Goal: Check status: Check status

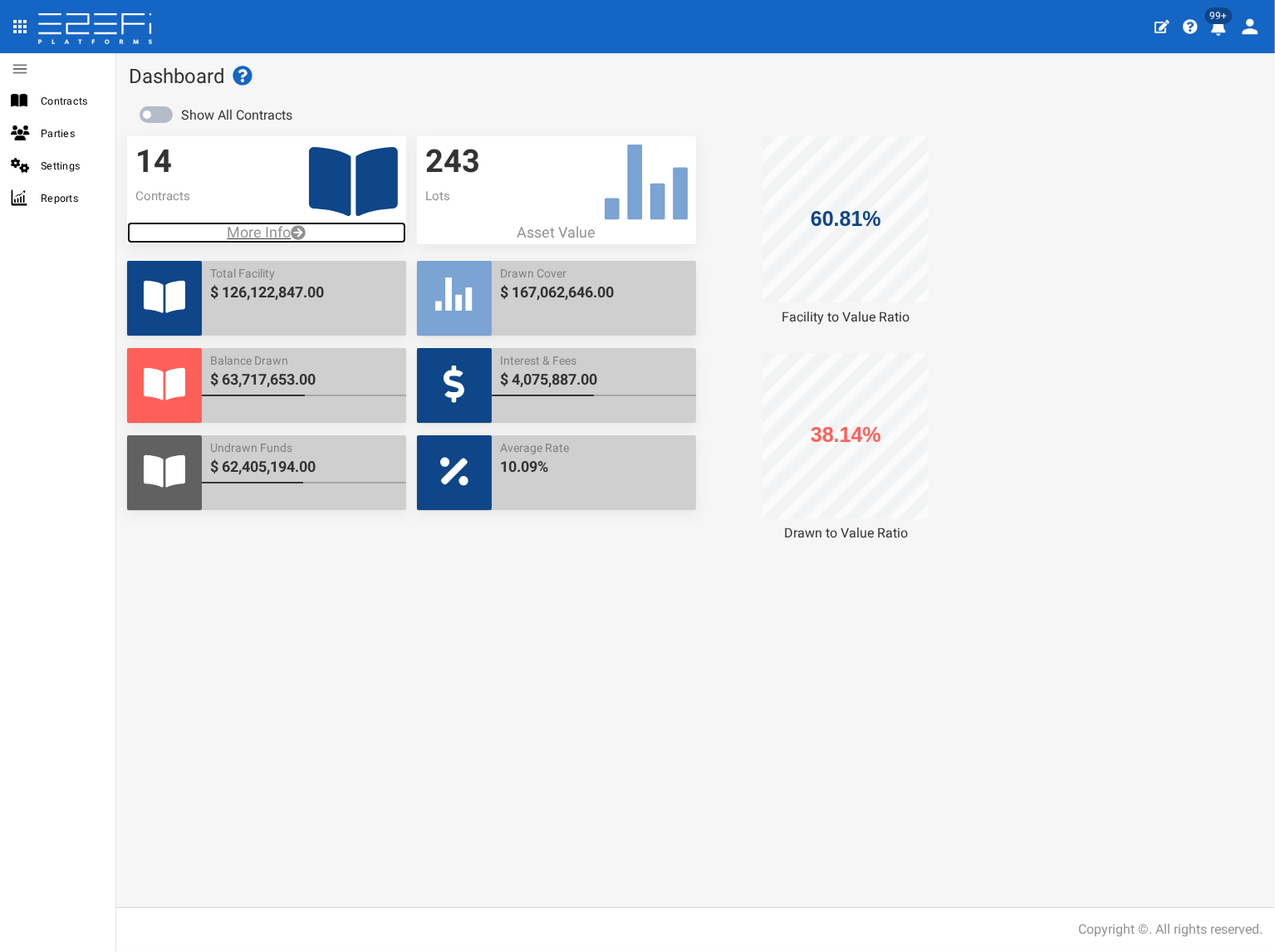
click at [287, 232] on p "More Info" at bounding box center [266, 232] width 279 height 21
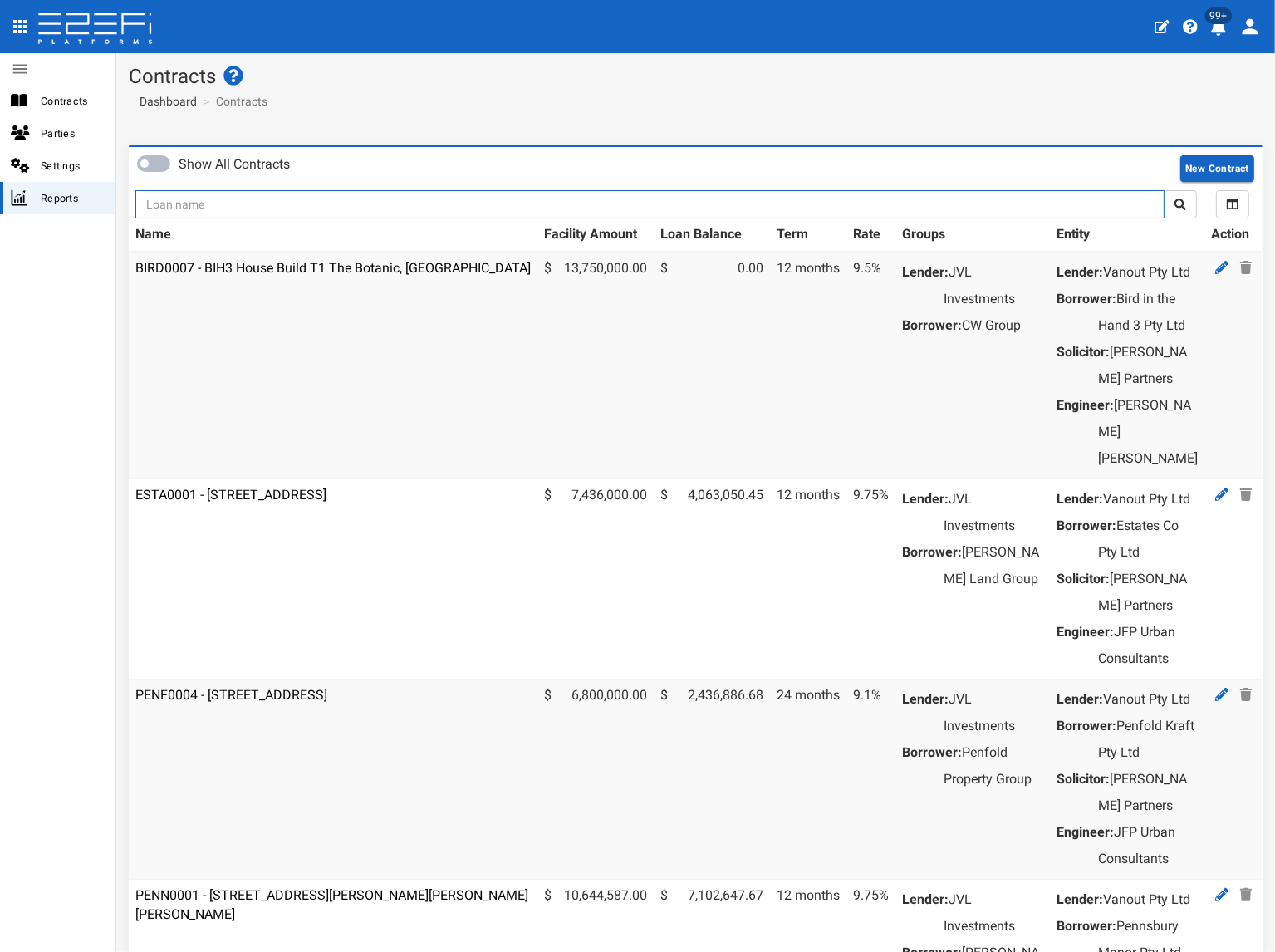
click at [402, 205] on input "text" at bounding box center [650, 205] width 1029 height 29
type input "d"
type input "stage"
click at [1163, 190] on button "submit" at bounding box center [1179, 205] width 33 height 29
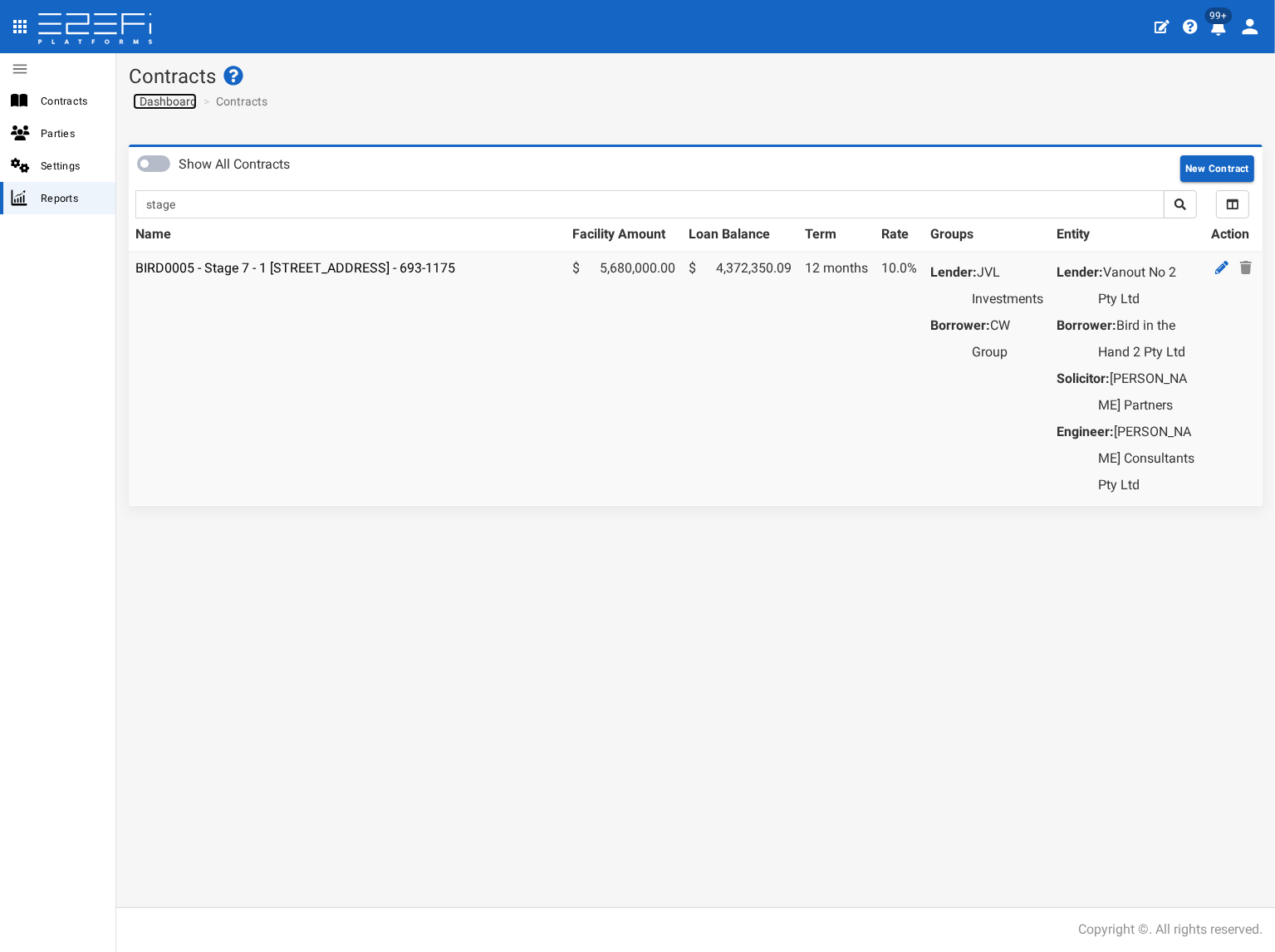
click at [184, 104] on span "Dashboard" at bounding box center [165, 101] width 64 height 13
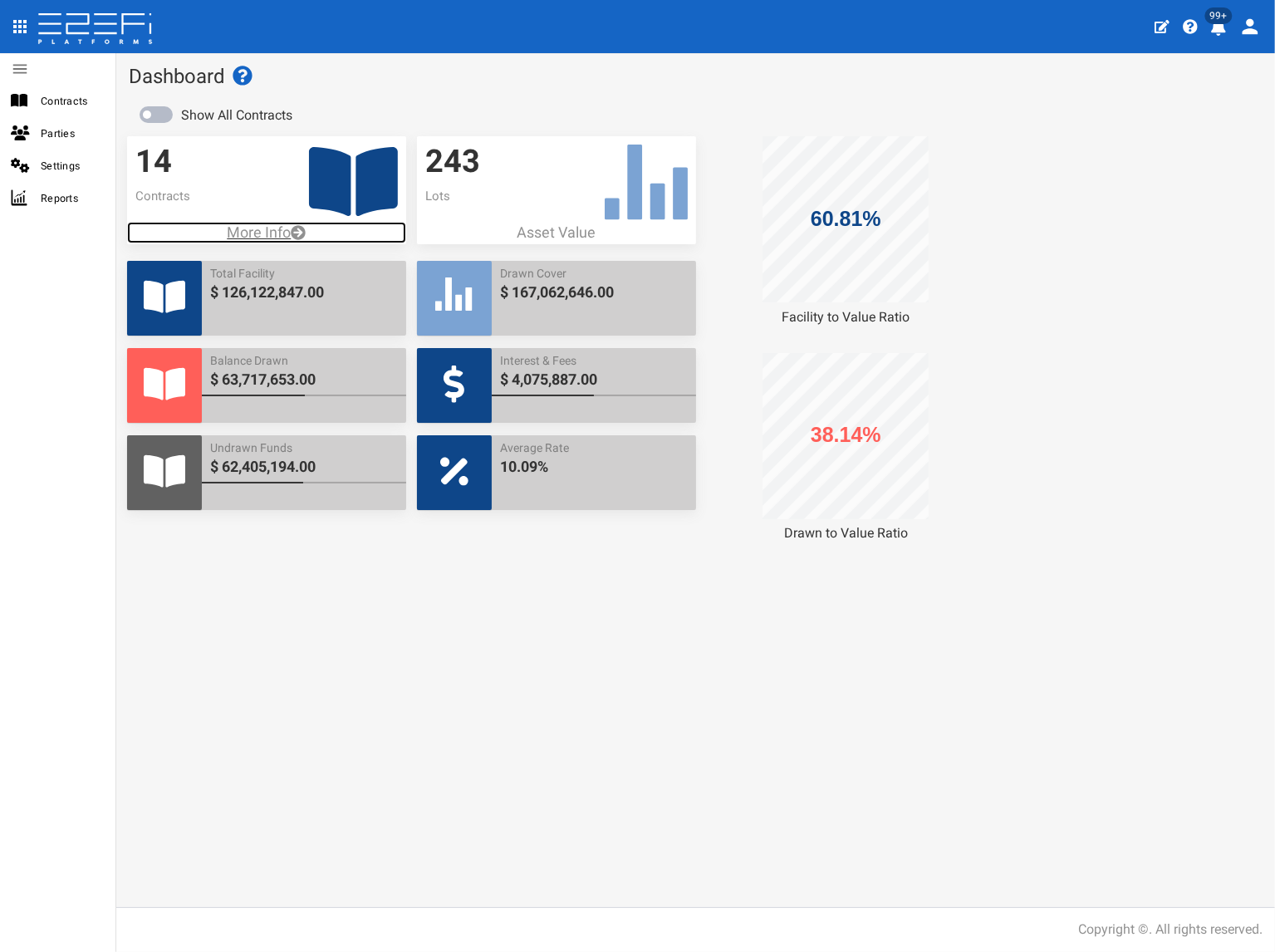
click at [246, 228] on p "More Info" at bounding box center [266, 232] width 279 height 21
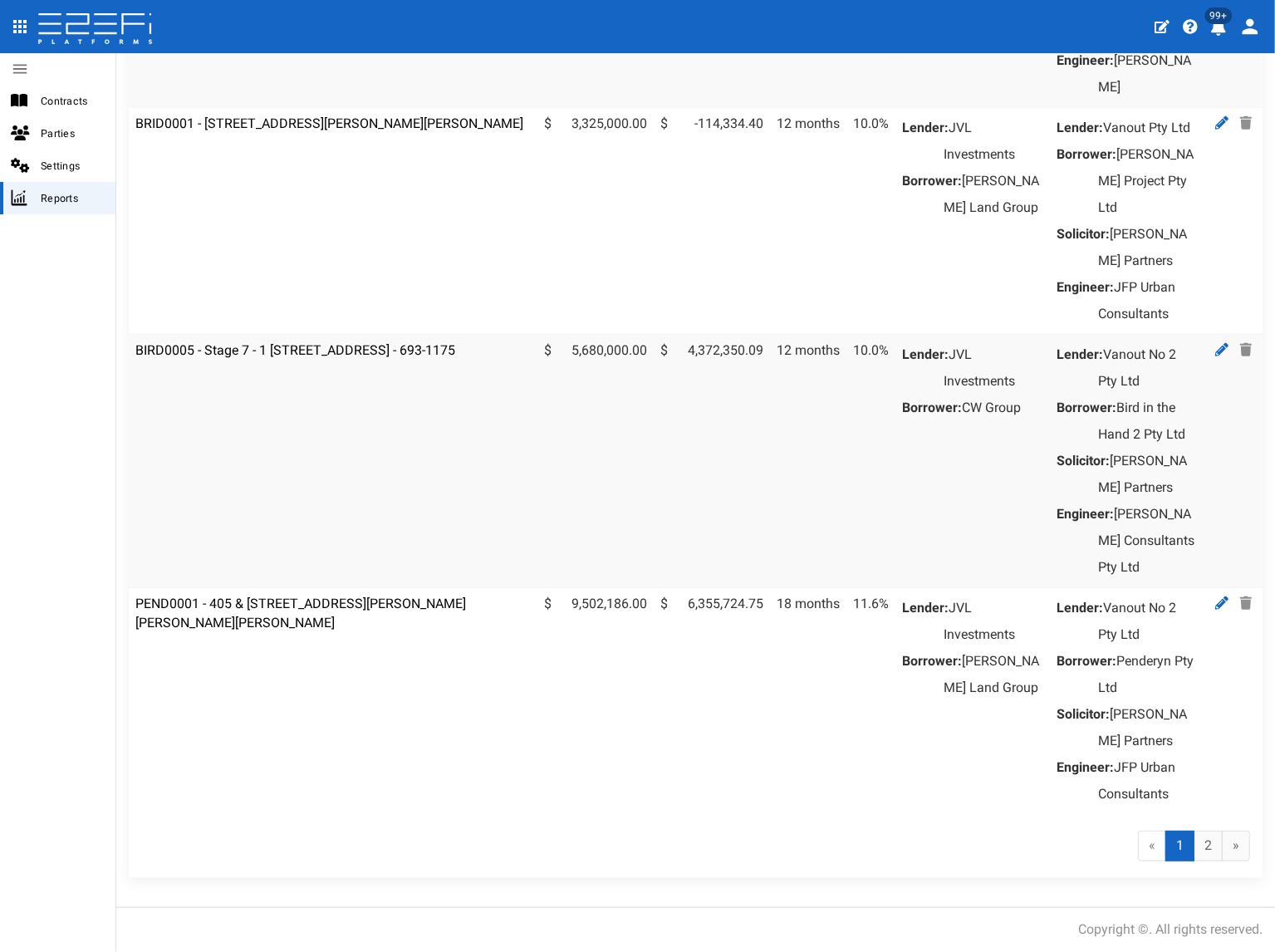
scroll to position [1900, 0]
click at [1196, 853] on link "2" at bounding box center [1208, 846] width 29 height 30
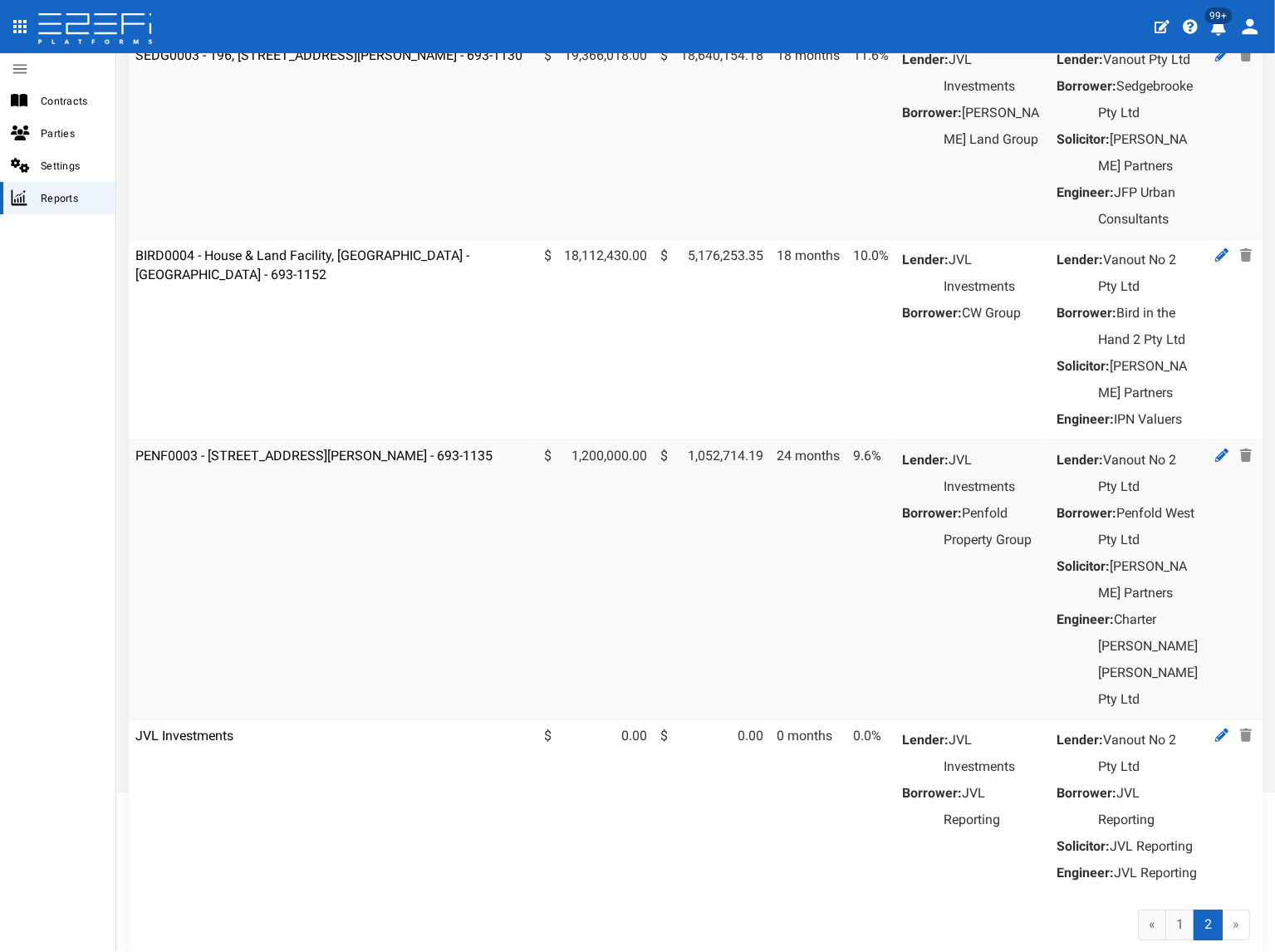
scroll to position [409, 0]
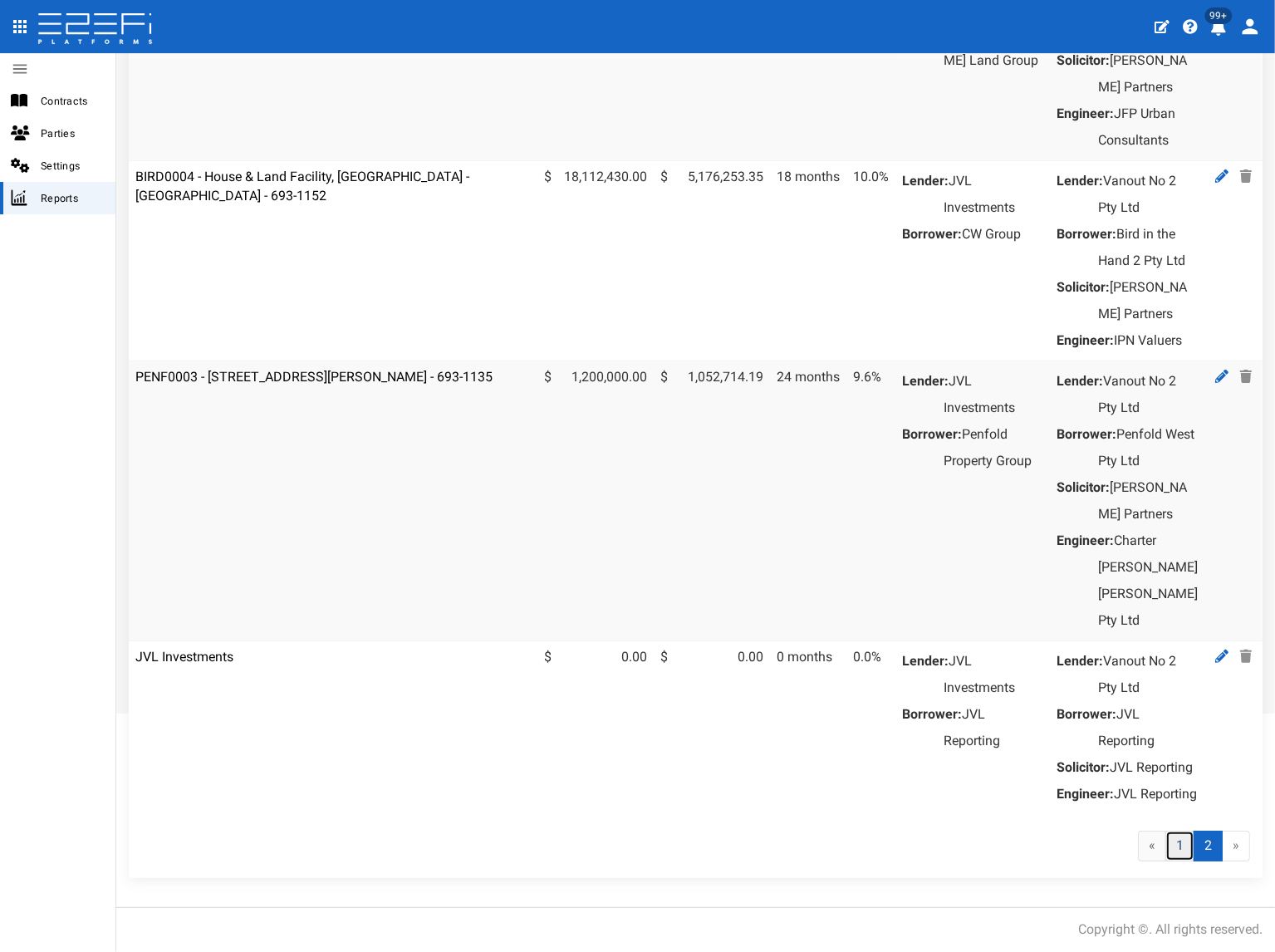
click at [1176, 845] on link "1" at bounding box center [1179, 846] width 29 height 30
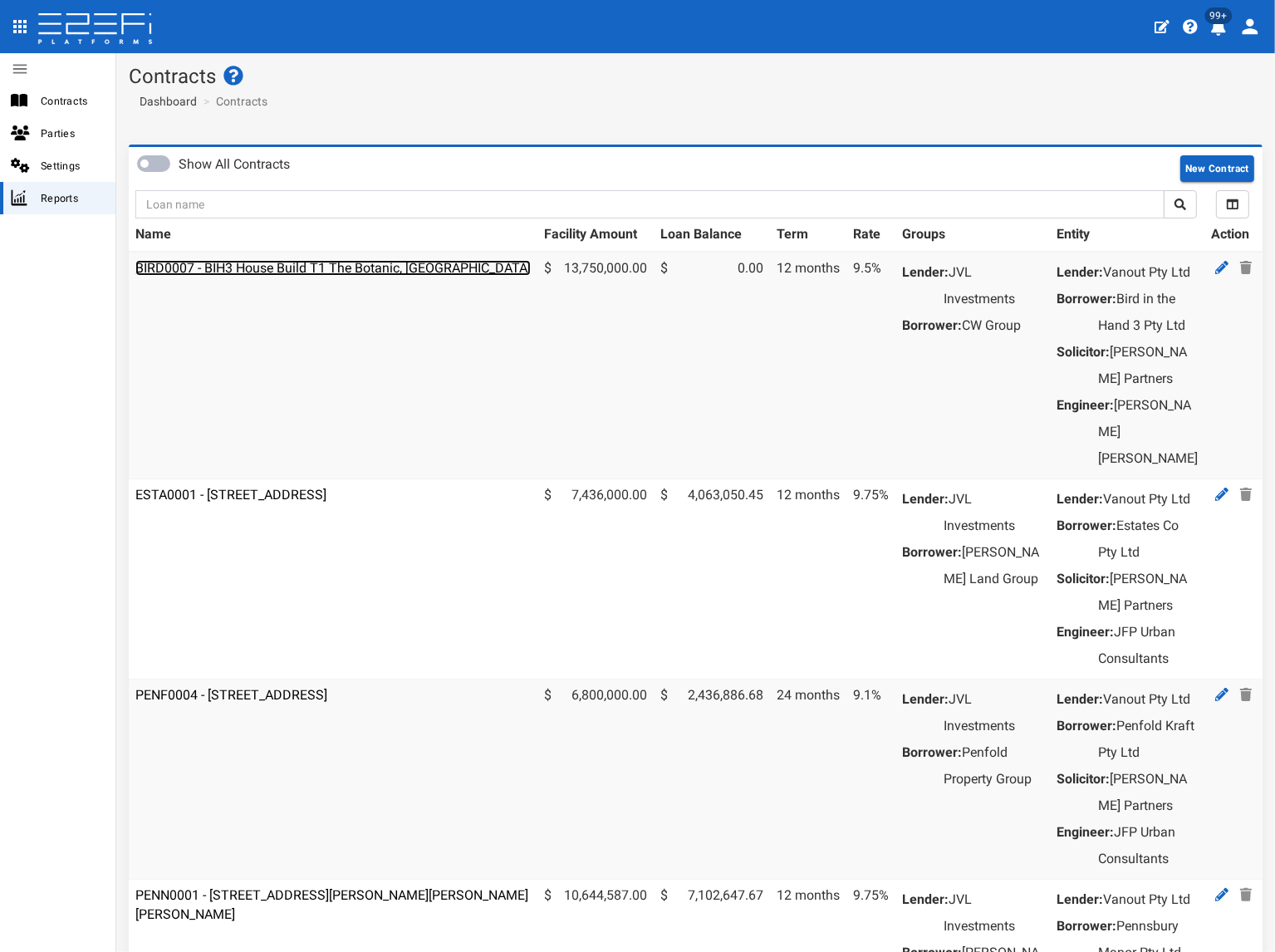
click at [245, 266] on link "BIRD0007 - BIH3 House Build T1 The Botanic, Highfields" at bounding box center [333, 268] width 396 height 16
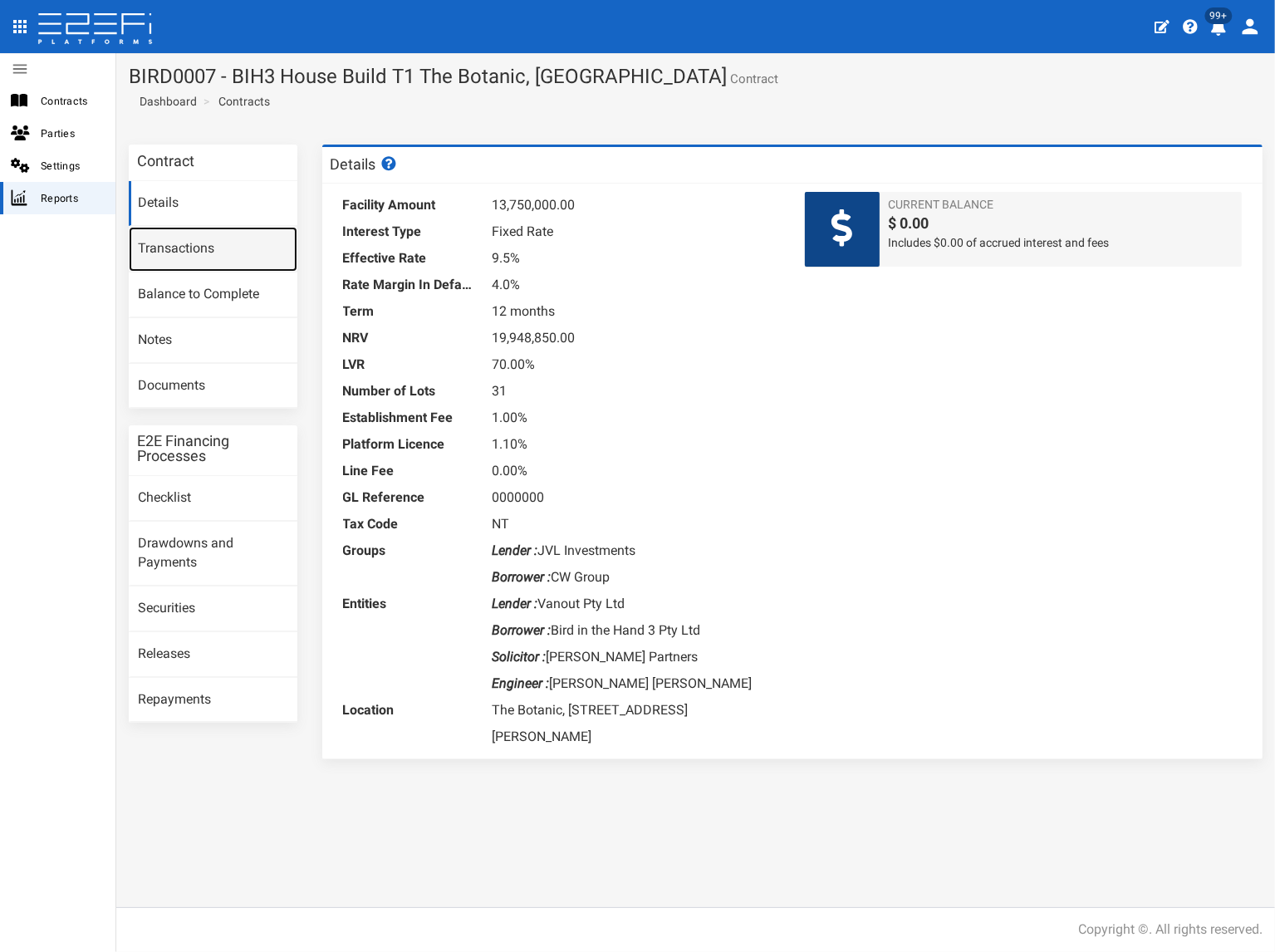
click at [208, 252] on link "Transactions" at bounding box center [212, 249] width 169 height 45
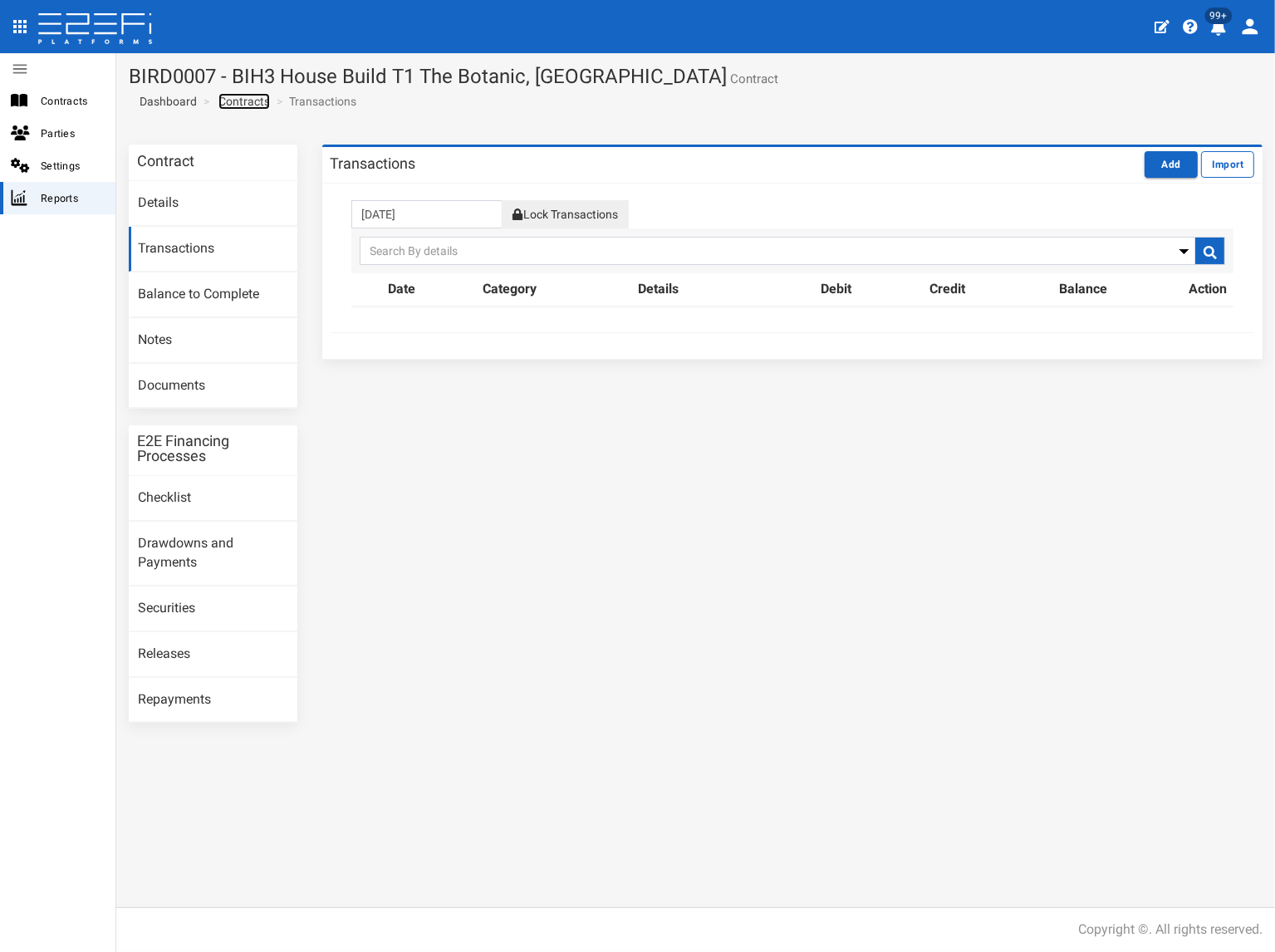
click at [259, 103] on link "Contracts" at bounding box center [245, 101] width 52 height 17
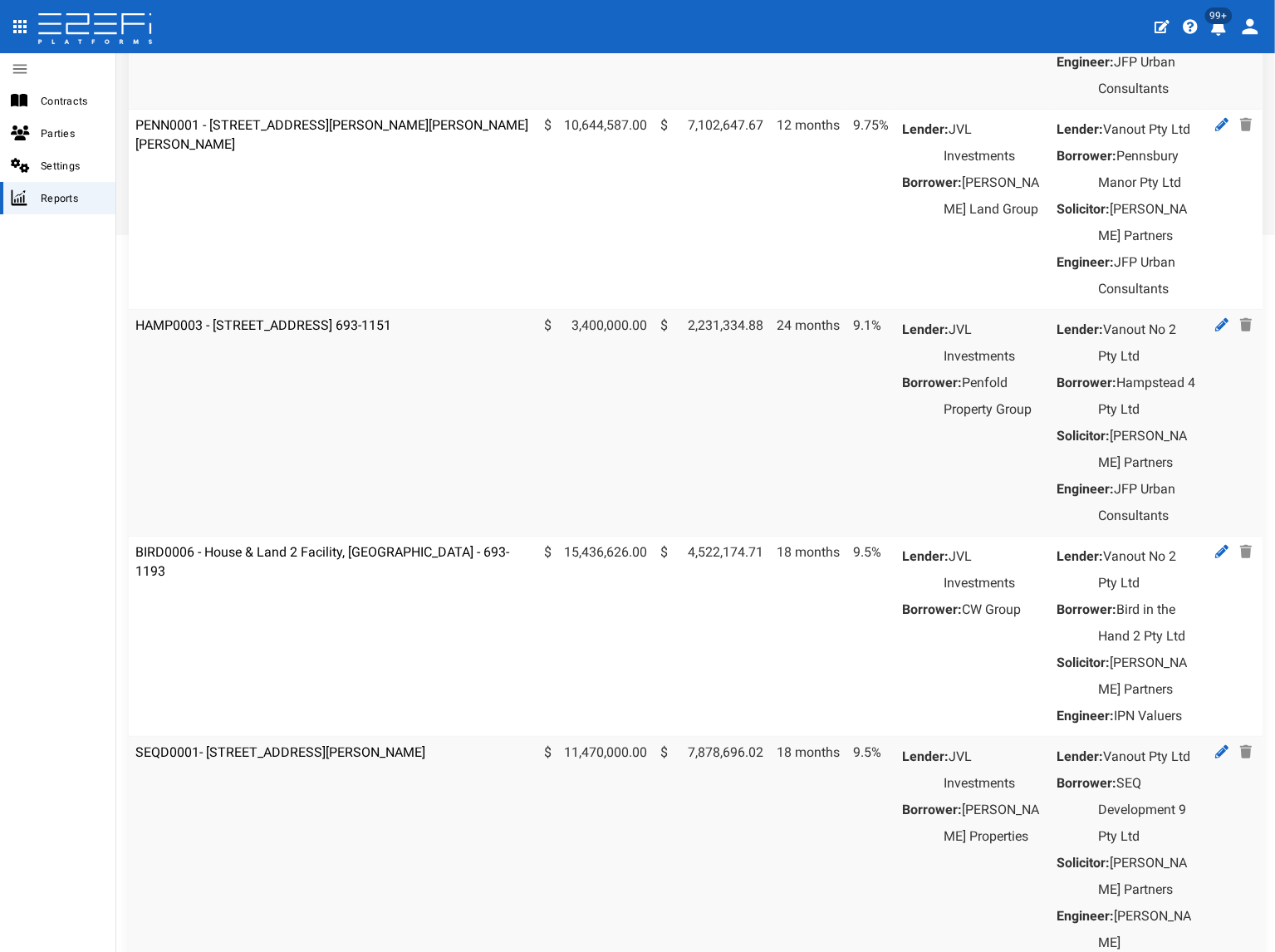
scroll to position [914, 0]
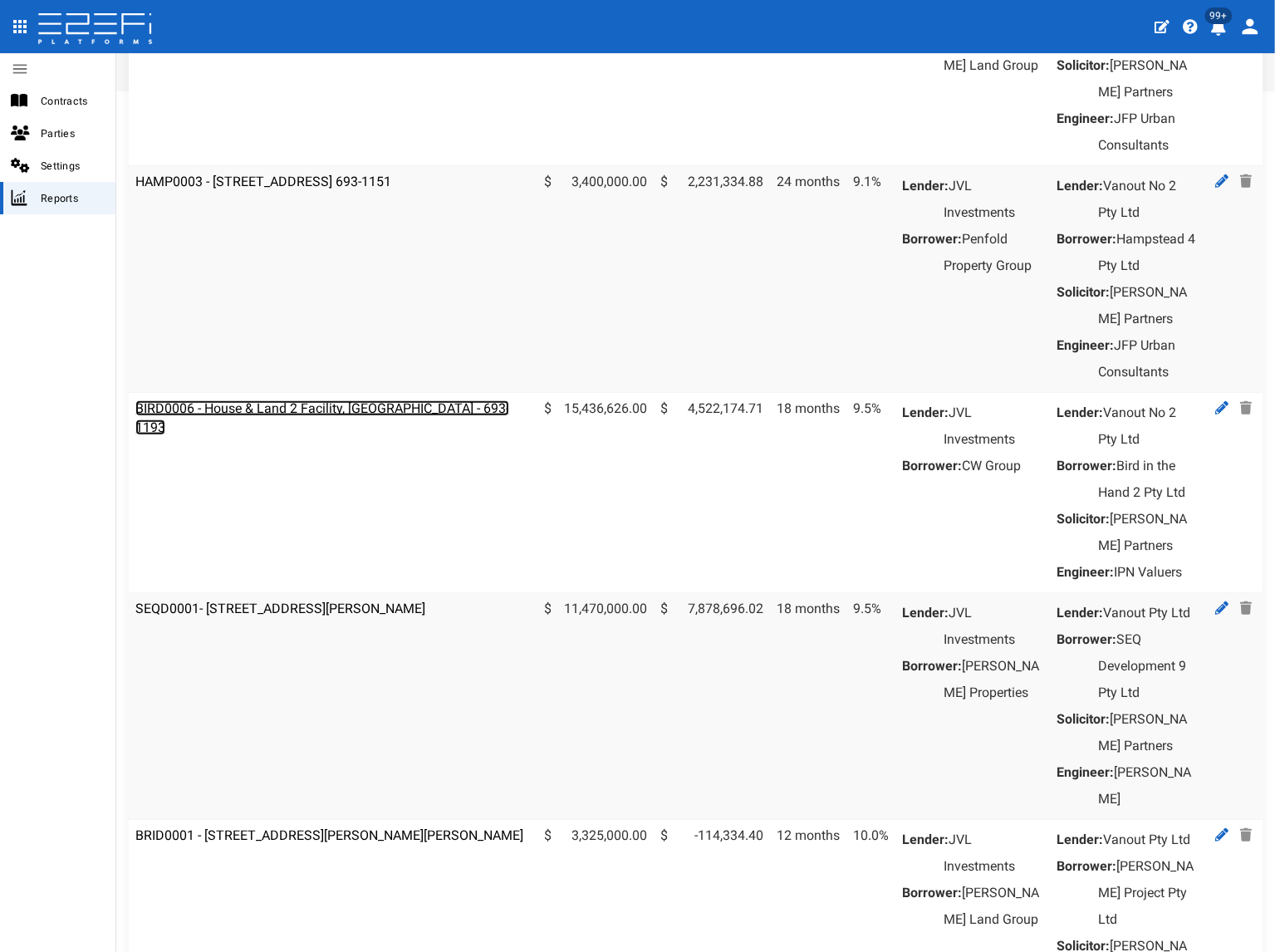
click at [276, 435] on link "BIRD0006 - House & Land 2 Facility, [GEOGRAPHIC_DATA] - 693-1193" at bounding box center [322, 417] width 374 height 35
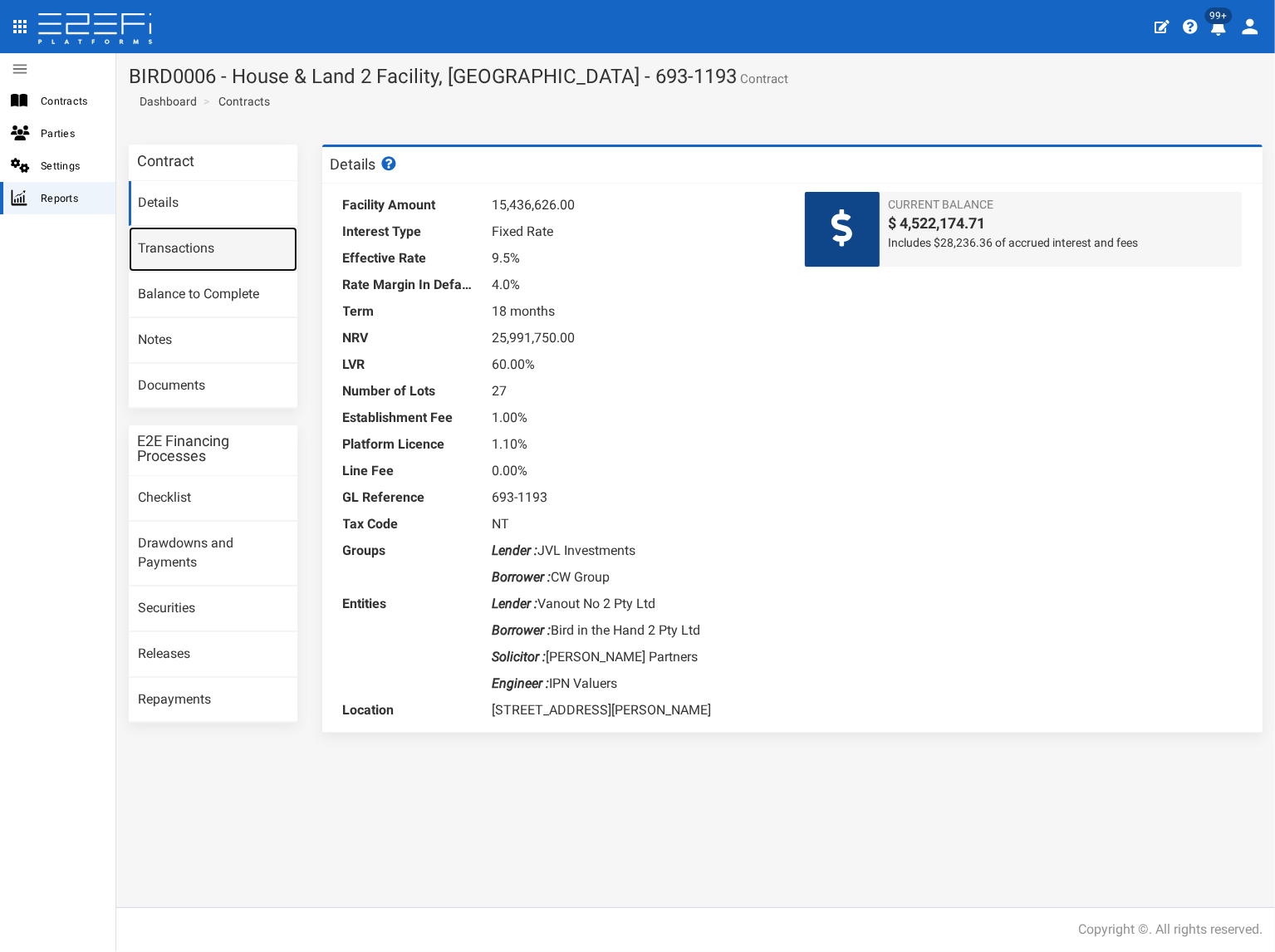
click at [230, 250] on link "Transactions" at bounding box center [212, 249] width 169 height 45
